Goal: Understand process/instructions: Learn how to perform a task or action

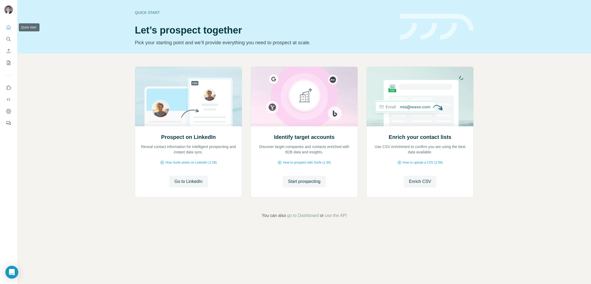
click at [6, 31] on button "Quick start" at bounding box center [8, 28] width 9 height 10
click at [10, 65] on icon "My lists" at bounding box center [8, 62] width 5 height 5
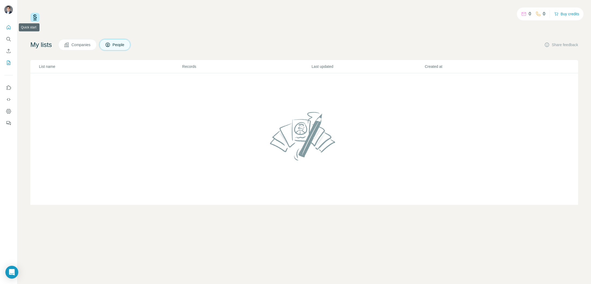
click at [10, 25] on icon "Quick start" at bounding box center [8, 27] width 5 height 5
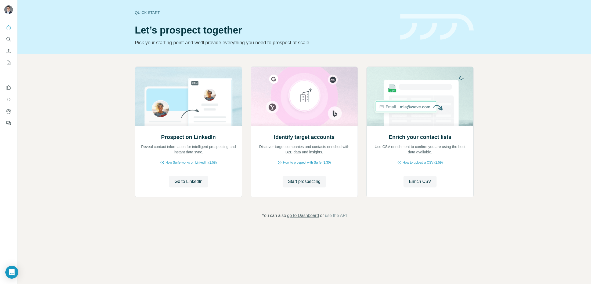
click at [316, 217] on span "go to Dashboard" at bounding box center [303, 216] width 32 height 6
drag, startPoint x: 201, startPoint y: 180, endPoint x: 202, endPoint y: 174, distance: 6.5
click at [202, 174] on div "Prospect on LinkedIn Reveal contact information for intelligent prospecting and…" at bounding box center [188, 161] width 107 height 71
click at [199, 184] on span "Go to LinkedIn" at bounding box center [188, 182] width 28 height 6
click at [148, 11] on div "Quick start" at bounding box center [264, 12] width 259 height 5
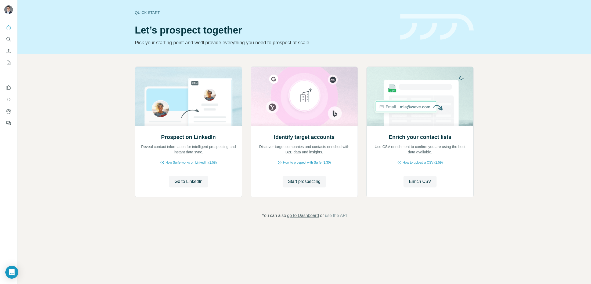
click at [289, 218] on span "go to Dashboard" at bounding box center [303, 216] width 32 height 6
